Goal: Transaction & Acquisition: Obtain resource

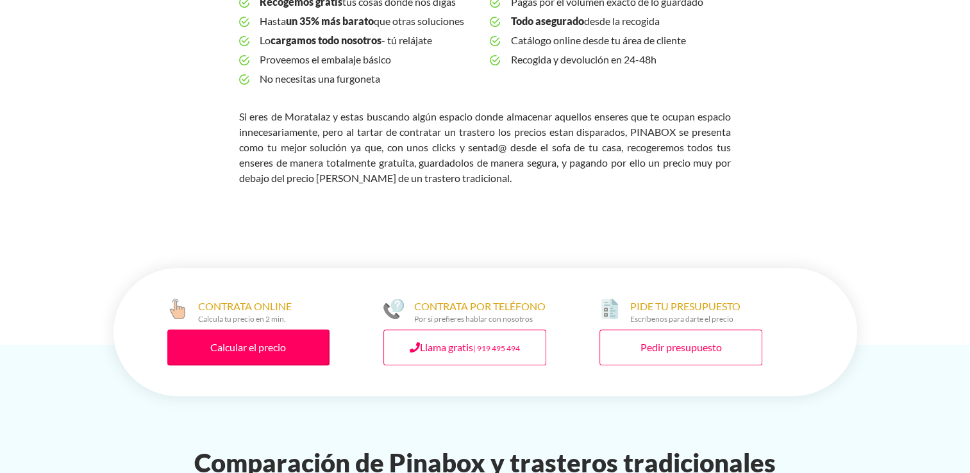
scroll to position [515, 0]
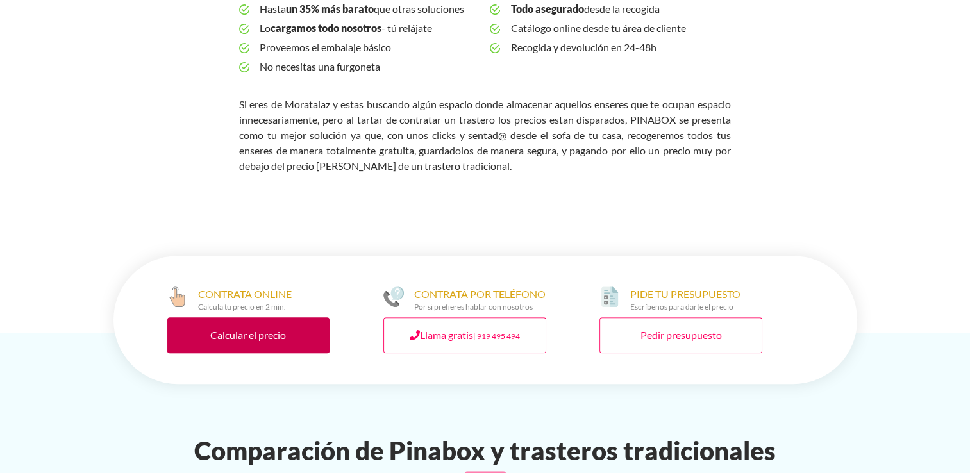
click at [213, 317] on link "Calcular el precio" at bounding box center [248, 335] width 163 height 36
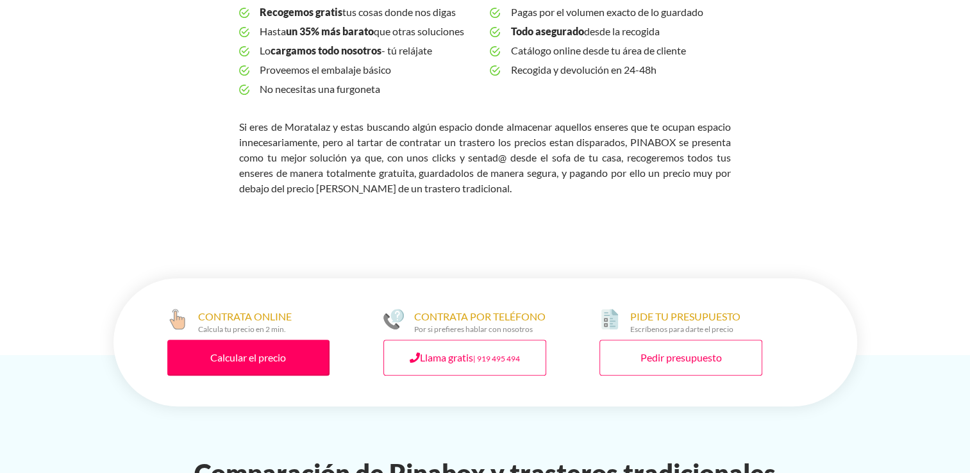
scroll to position [495, 0]
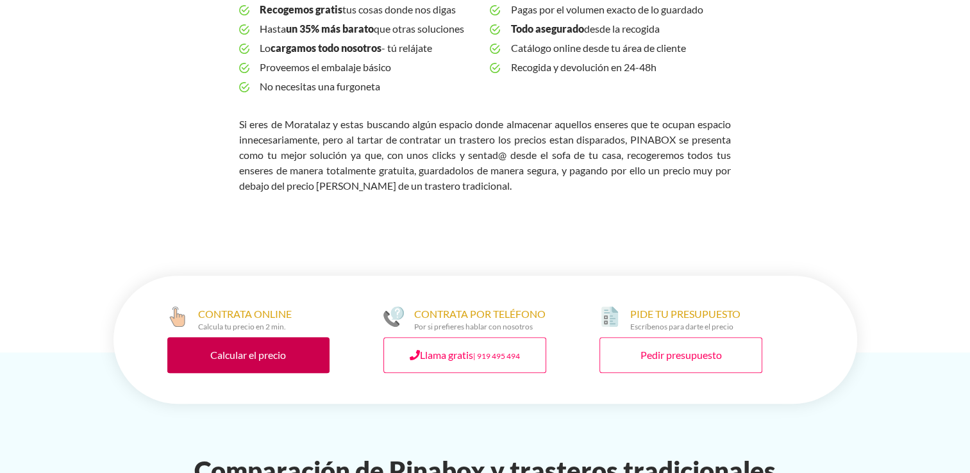
click at [262, 337] on link "Calcular el precio" at bounding box center [248, 355] width 163 height 36
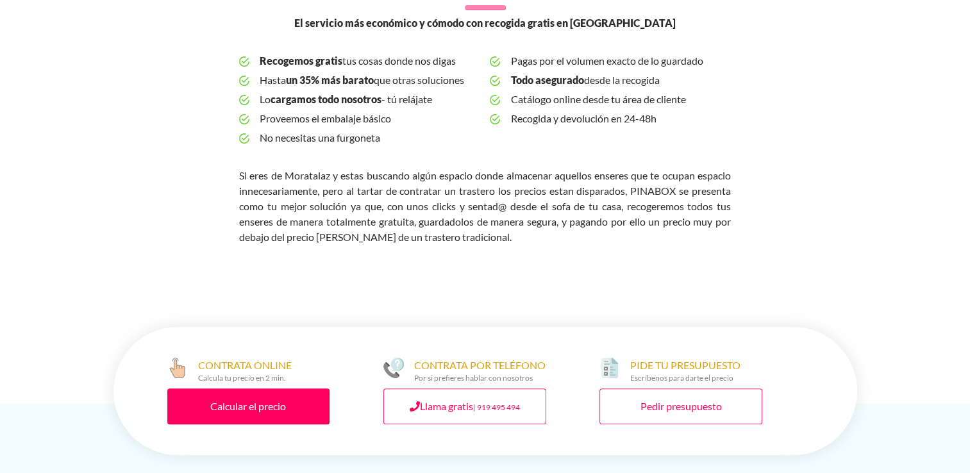
scroll to position [438, 0]
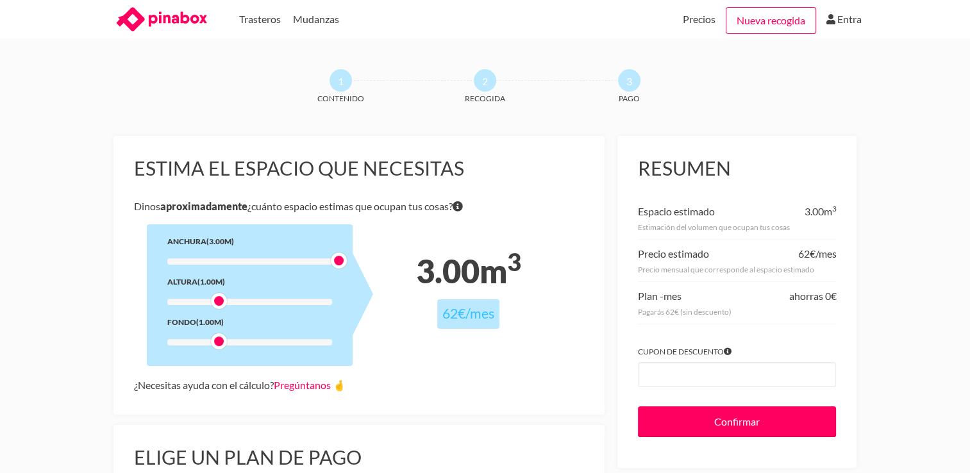
drag, startPoint x: 219, startPoint y: 257, endPoint x: 398, endPoint y: 274, distance: 179.7
click at [398, 274] on div "Estima el espacio que necesitas [PERSON_NAME] aproximadamente ¿cuánto espacio e…" at bounding box center [360, 275] width 492 height 279
drag, startPoint x: 221, startPoint y: 300, endPoint x: 391, endPoint y: 303, distance: 170.0
click at [391, 303] on div "Estima el espacio que necesitas Dinos aproximadamente ¿cuánto espacio estimas q…" at bounding box center [360, 275] width 492 height 279
drag, startPoint x: 219, startPoint y: 350, endPoint x: 217, endPoint y: 344, distance: 6.7
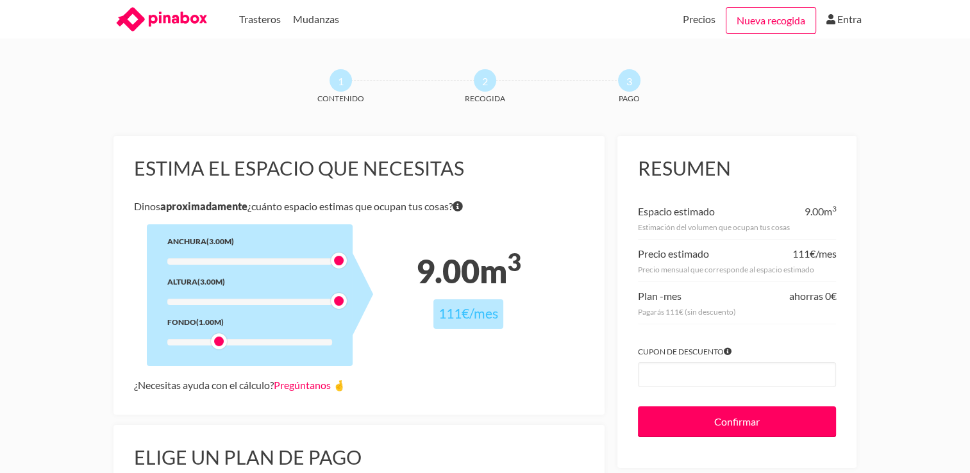
click at [217, 344] on div "Anchura (3.00m) Altura (3.00m) Fondo (1.00m)" at bounding box center [250, 295] width 206 height 142
drag, startPoint x: 217, startPoint y: 344, endPoint x: 291, endPoint y: 358, distance: 75.1
click at [291, 358] on div "Anchura (3.00m) Altura (3.00m) Fondo (2.25m)" at bounding box center [250, 295] width 206 height 142
drag, startPoint x: 328, startPoint y: 304, endPoint x: 341, endPoint y: 300, distance: 12.8
click at [332, 300] on div at bounding box center [249, 302] width 165 height 6
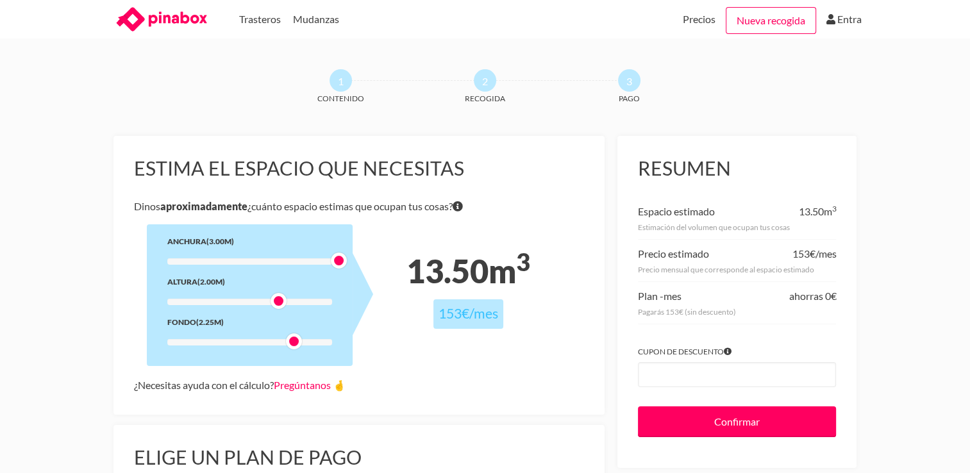
drag, startPoint x: 341, startPoint y: 300, endPoint x: 282, endPoint y: 311, distance: 59.4
click at [282, 311] on div "Anchura (3.00m) Altura (2.00m) Fondo (2.25m)" at bounding box center [250, 295] width 206 height 142
drag, startPoint x: 291, startPoint y: 338, endPoint x: 342, endPoint y: 352, distance: 53.8
click at [342, 352] on div "Anchura (3.00m) Altura (2.00m) Fondo (3.00m)" at bounding box center [250, 295] width 206 height 142
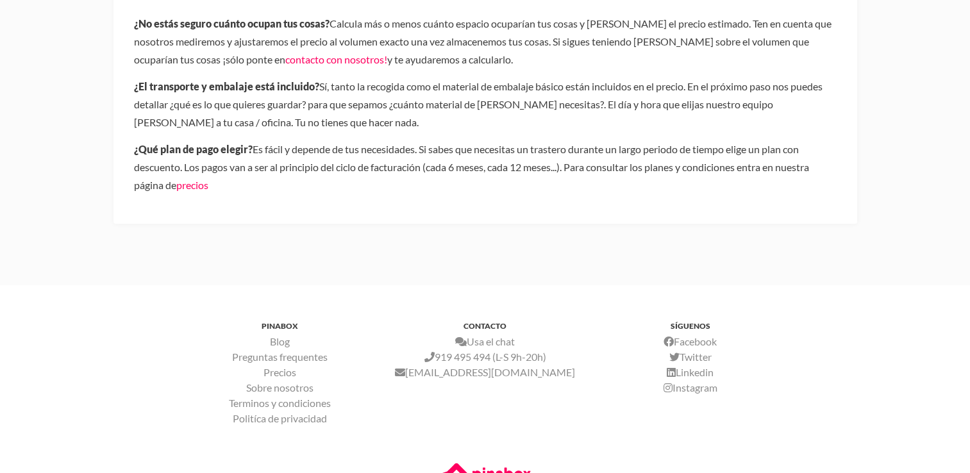
scroll to position [838, 0]
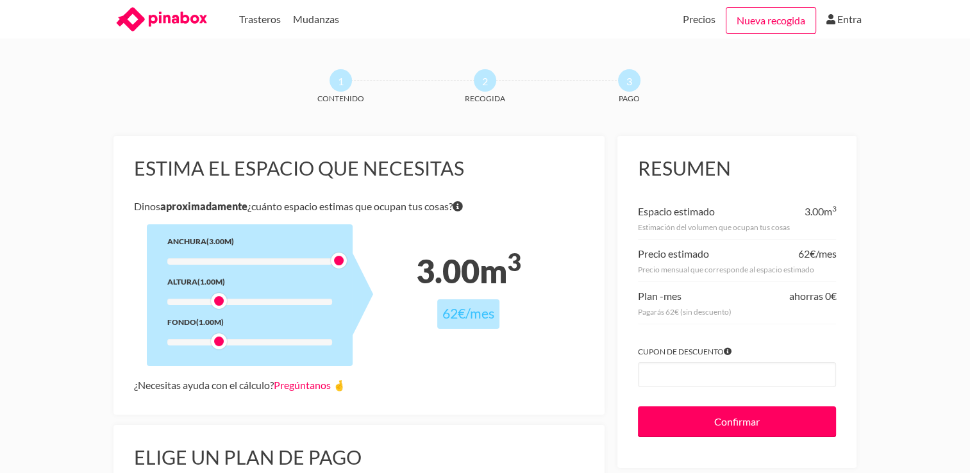
drag, startPoint x: 218, startPoint y: 260, endPoint x: 490, endPoint y: 315, distance: 277.3
click at [490, 315] on div "Estima el espacio que necesitas [PERSON_NAME] aproximadamente ¿cuánto espacio e…" at bounding box center [360, 275] width 492 height 279
drag, startPoint x: 216, startPoint y: 300, endPoint x: 269, endPoint y: 308, distance: 53.9
click at [269, 308] on div "Anchura (3.00m) Altura (2.00m) Fondo (1.00m)" at bounding box center [250, 295] width 206 height 142
drag, startPoint x: 218, startPoint y: 346, endPoint x: 412, endPoint y: 365, distance: 194.6
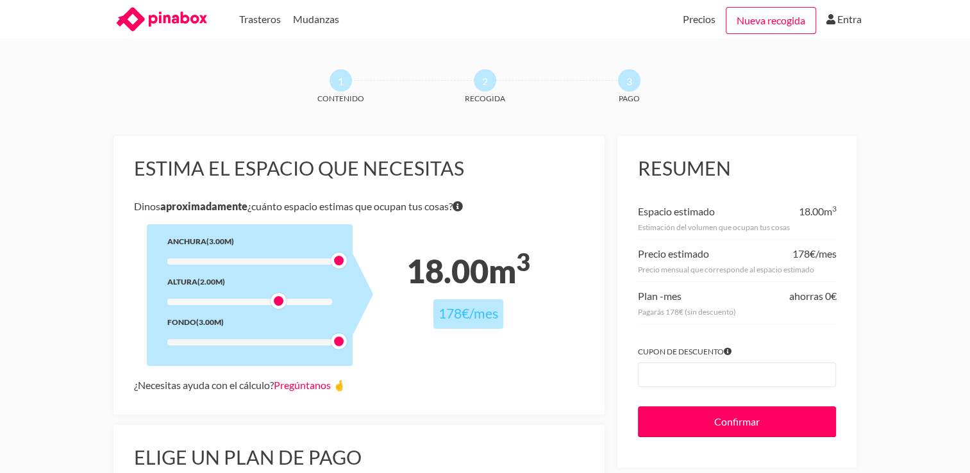
click at [412, 365] on div "Estima el espacio que necesitas [PERSON_NAME] aproximadamente ¿cuánto espacio e…" at bounding box center [360, 275] width 492 height 279
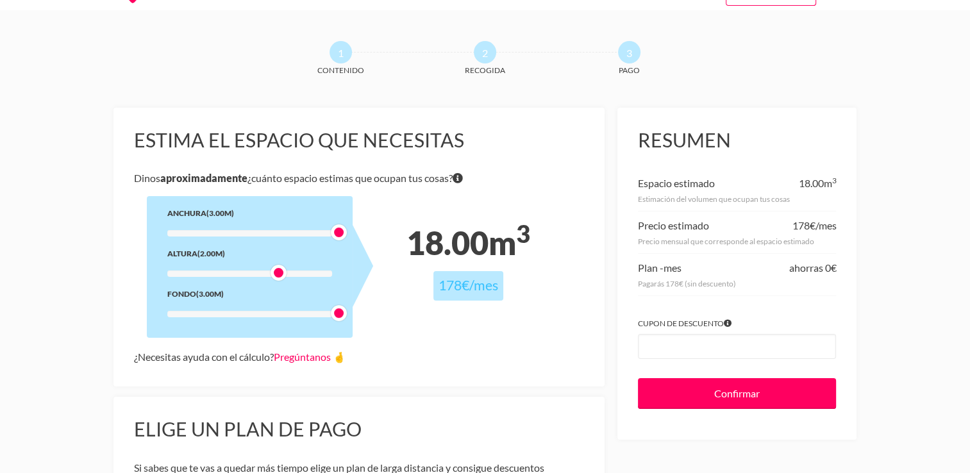
scroll to position [31, 0]
